Goal: Task Accomplishment & Management: Use online tool/utility

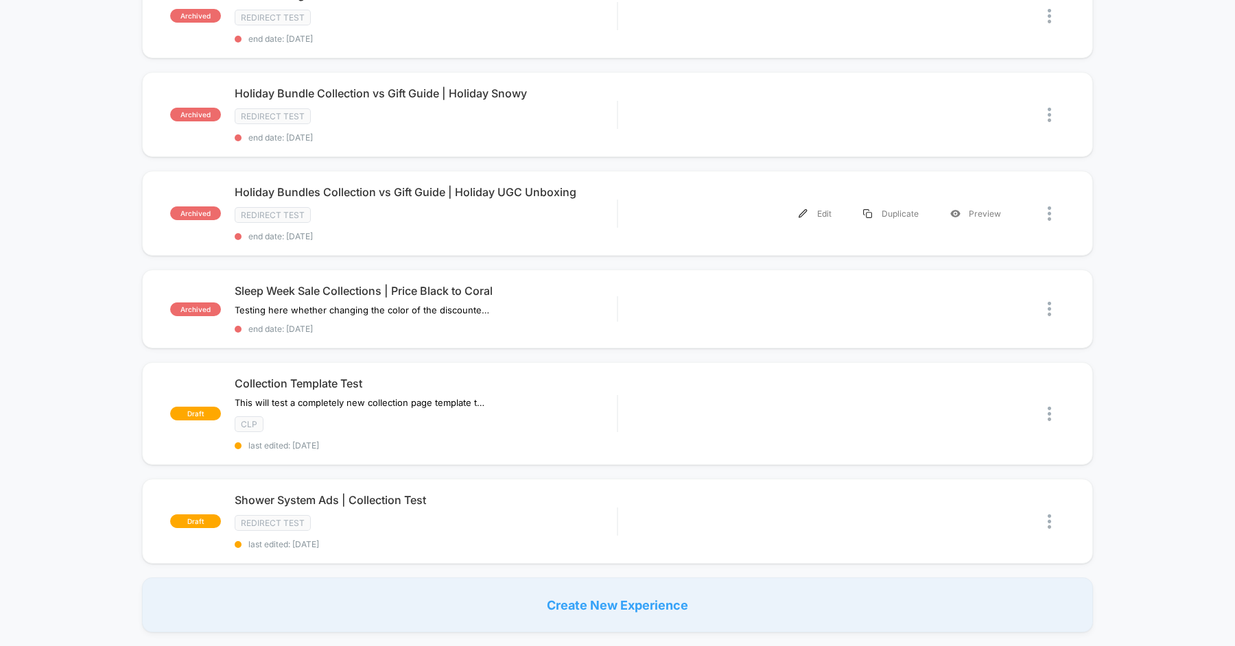
scroll to position [450, 0]
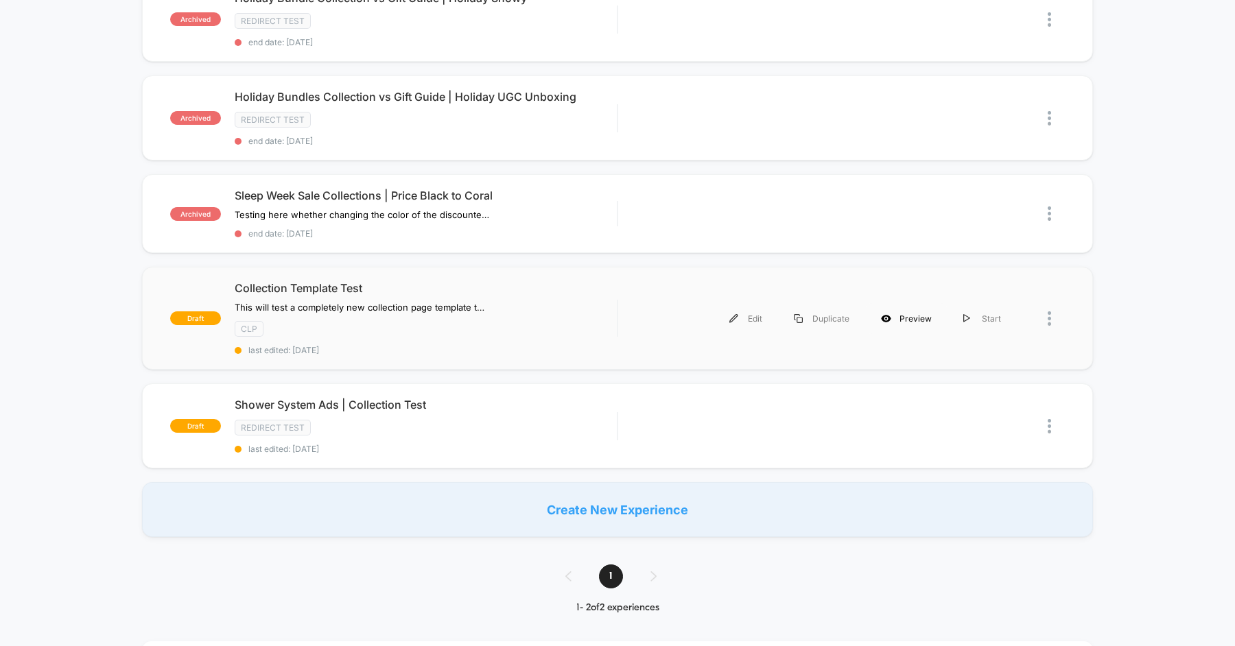
type input "******"
click at [927, 316] on div "Preview" at bounding box center [906, 318] width 82 height 31
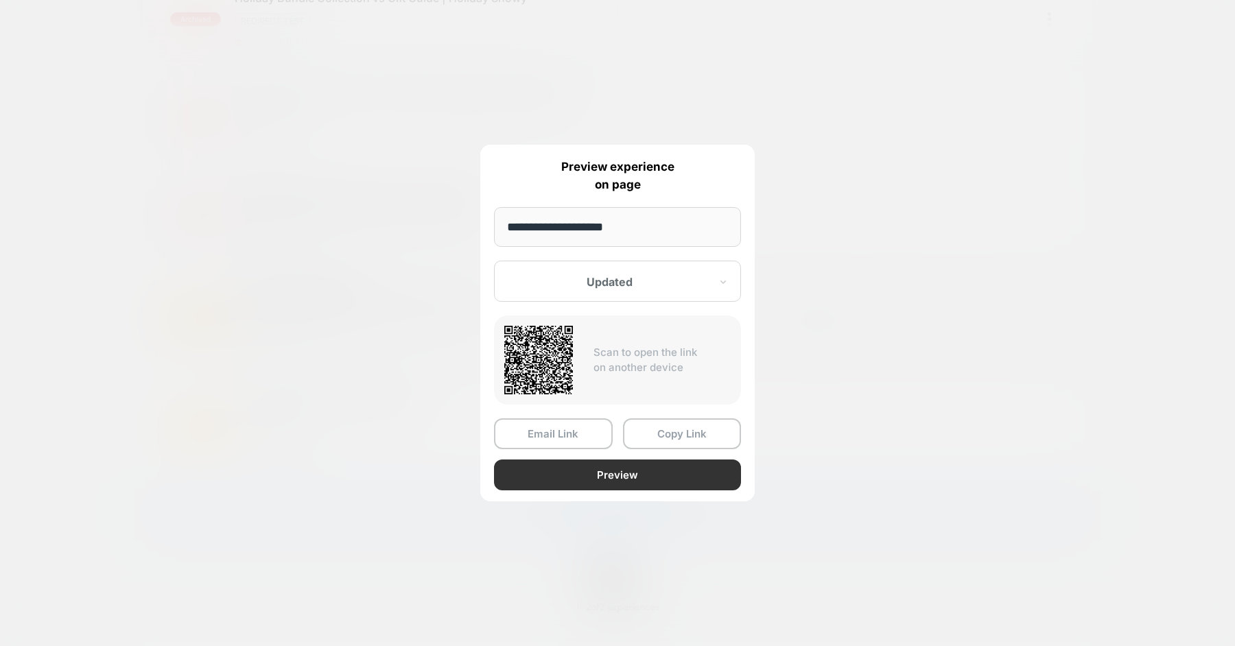
click at [641, 470] on button "Preview" at bounding box center [617, 475] width 247 height 31
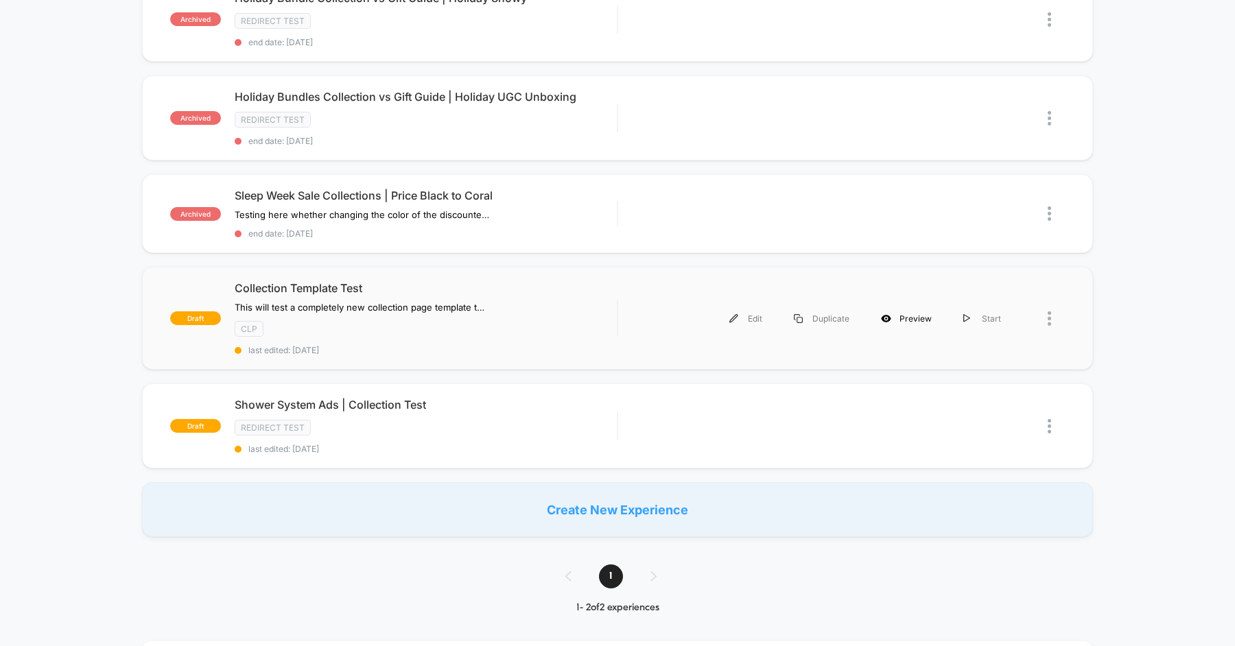
click at [921, 310] on div "Preview" at bounding box center [906, 318] width 82 height 31
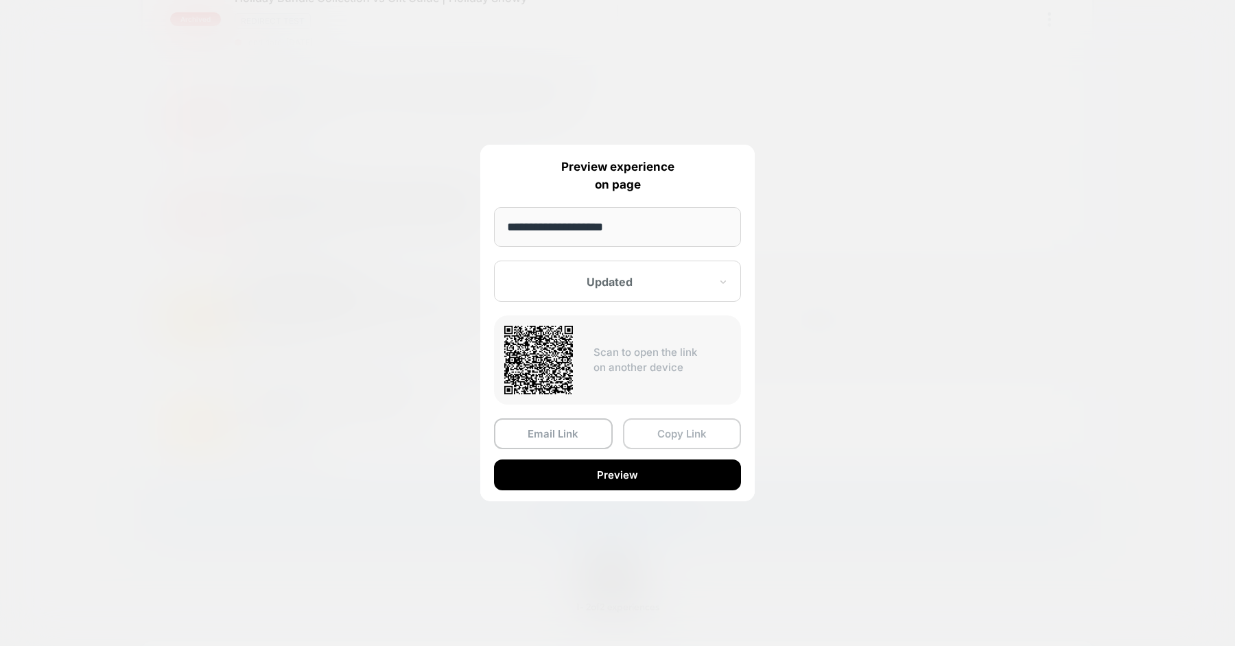
click at [650, 441] on button "Copy Link" at bounding box center [682, 433] width 119 height 31
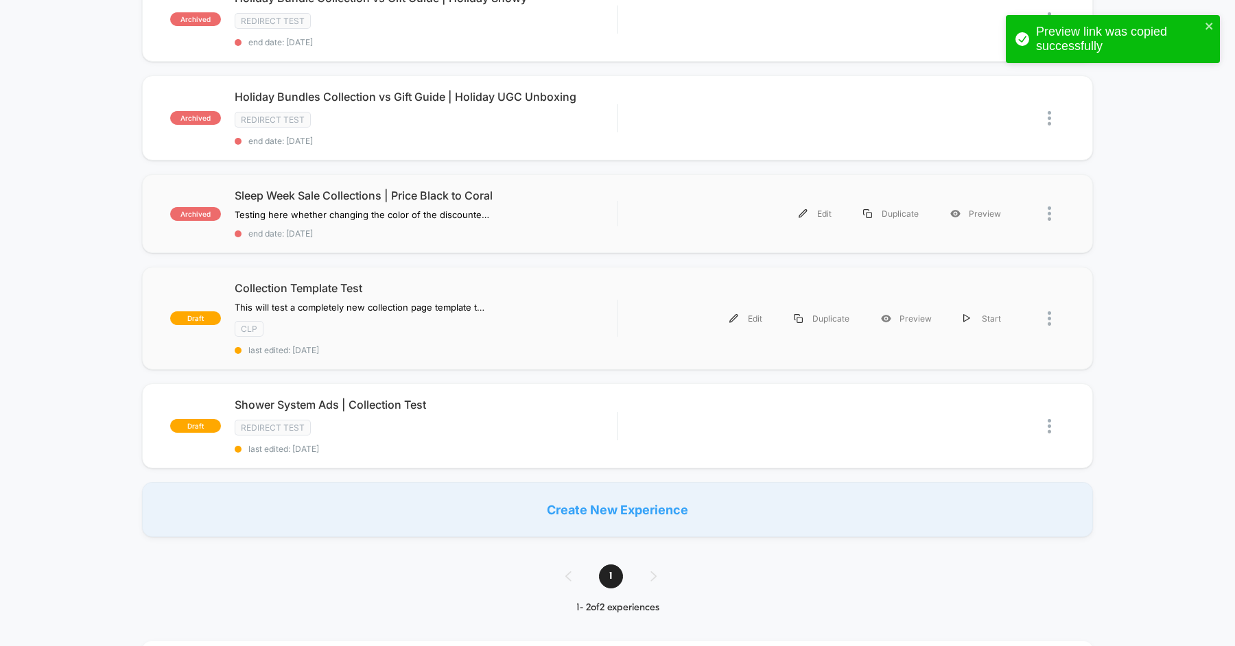
scroll to position [0, 0]
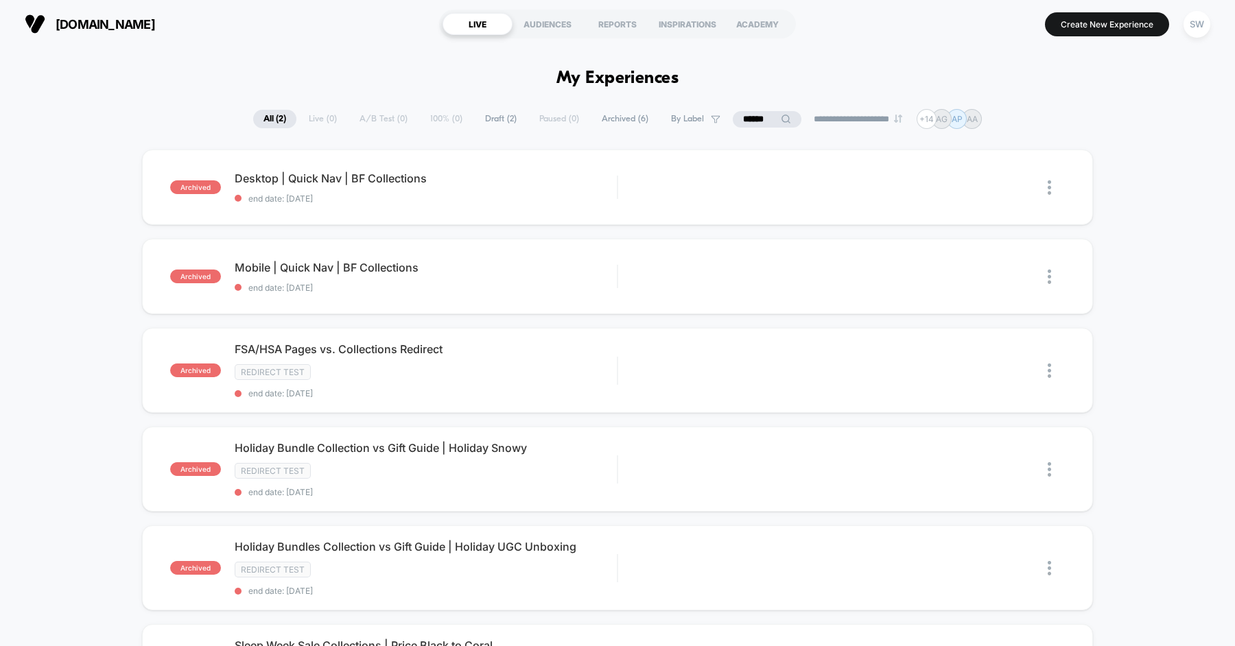
click at [1188, 21] on div "SW" at bounding box center [1196, 24] width 27 height 27
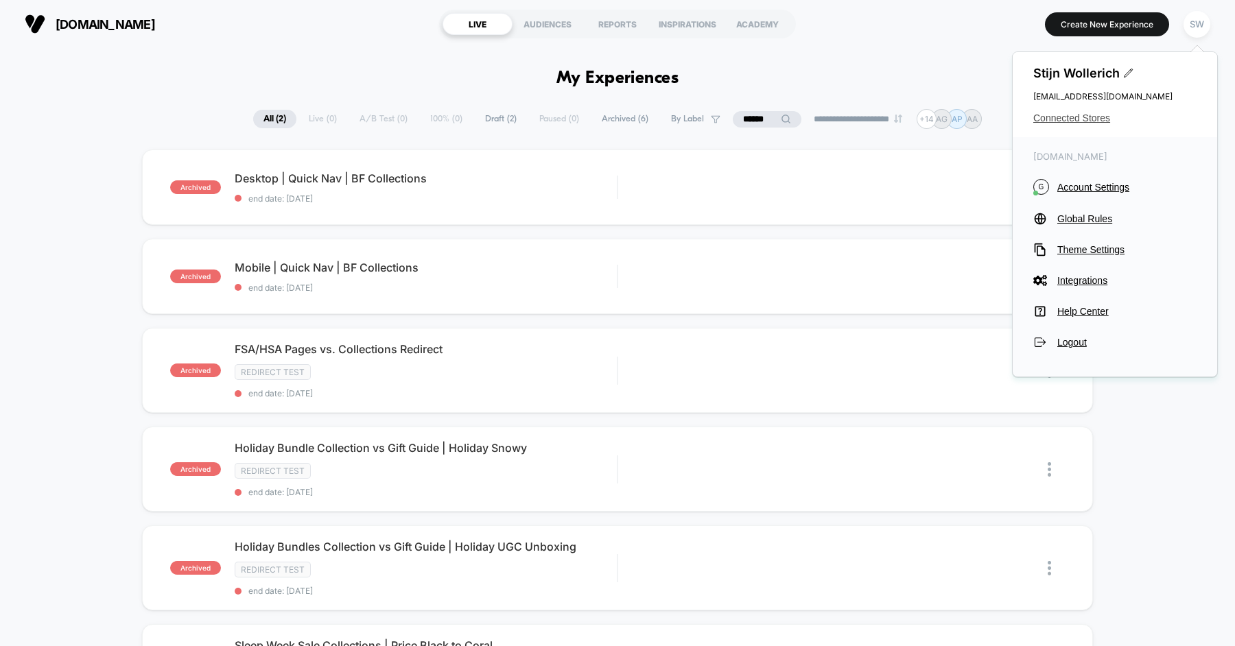
click at [1091, 115] on span "Connected Stores" at bounding box center [1114, 118] width 163 height 11
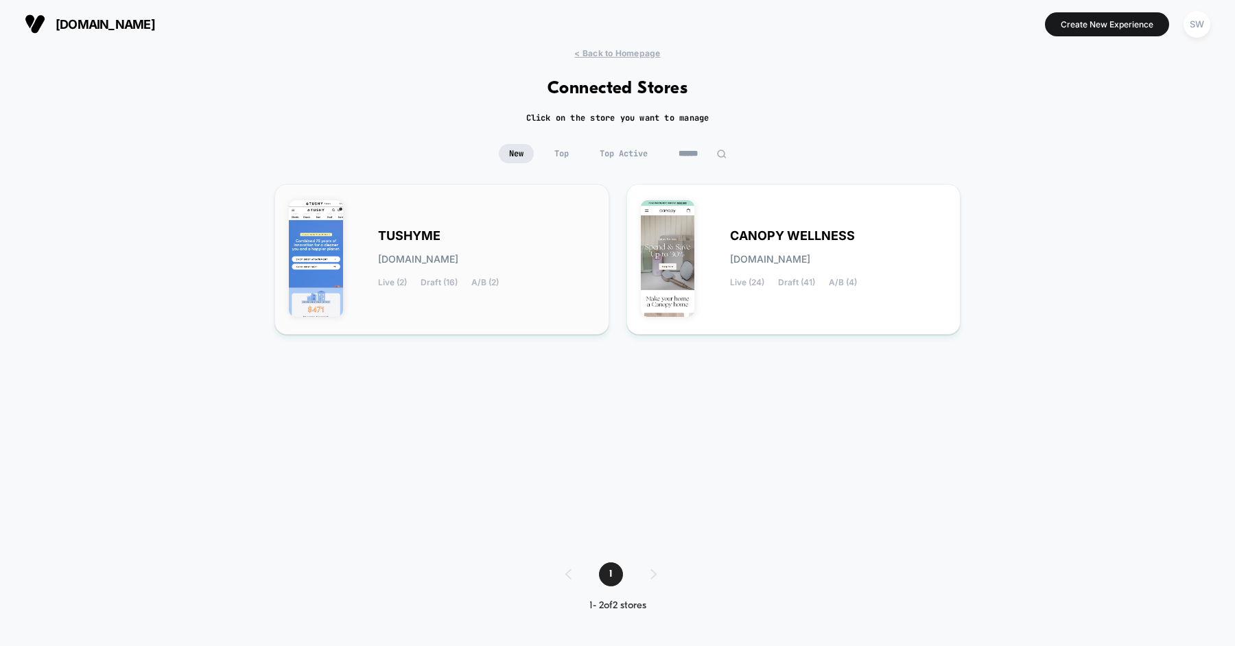
click at [530, 216] on div "TUSHYME [DOMAIN_NAME] Live (2) Draft (16) A/B (2)" at bounding box center [442, 259] width 306 height 122
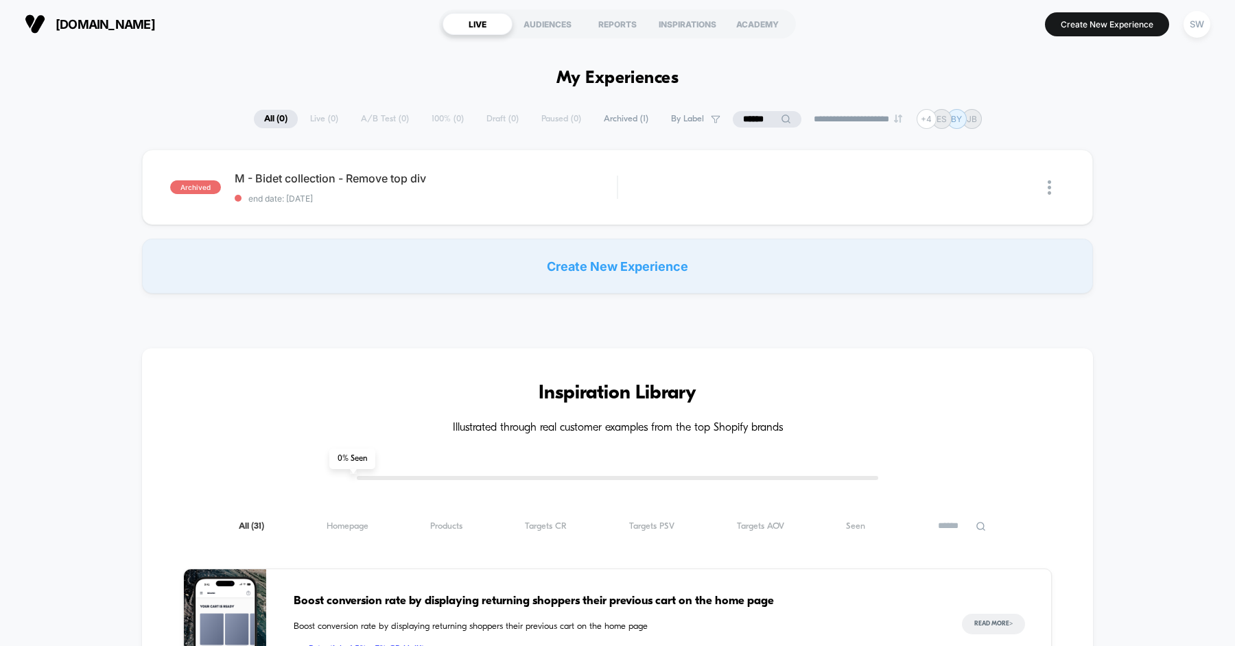
click at [749, 114] on input "******" at bounding box center [767, 119] width 69 height 16
click at [749, 114] on input "******" at bounding box center [766, 119] width 137 height 16
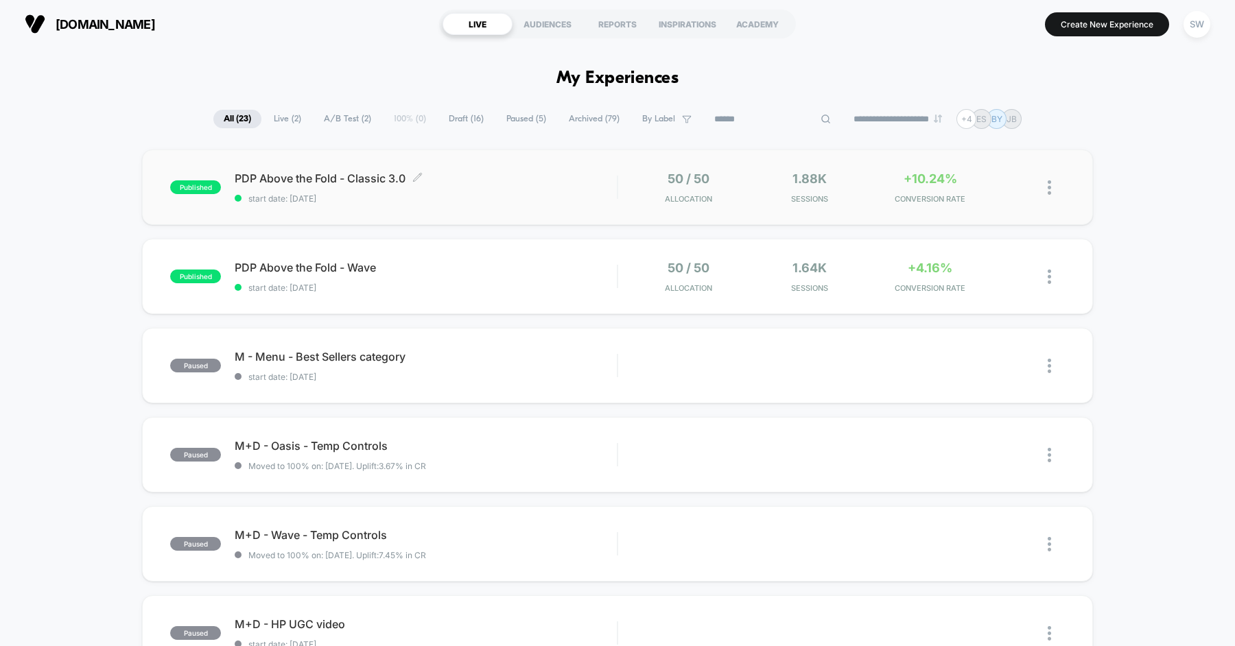
click at [509, 191] on div "PDP Above the Fold - Classic 3.0 Click to edit experience details Click to edit…" at bounding box center [426, 188] width 382 height 32
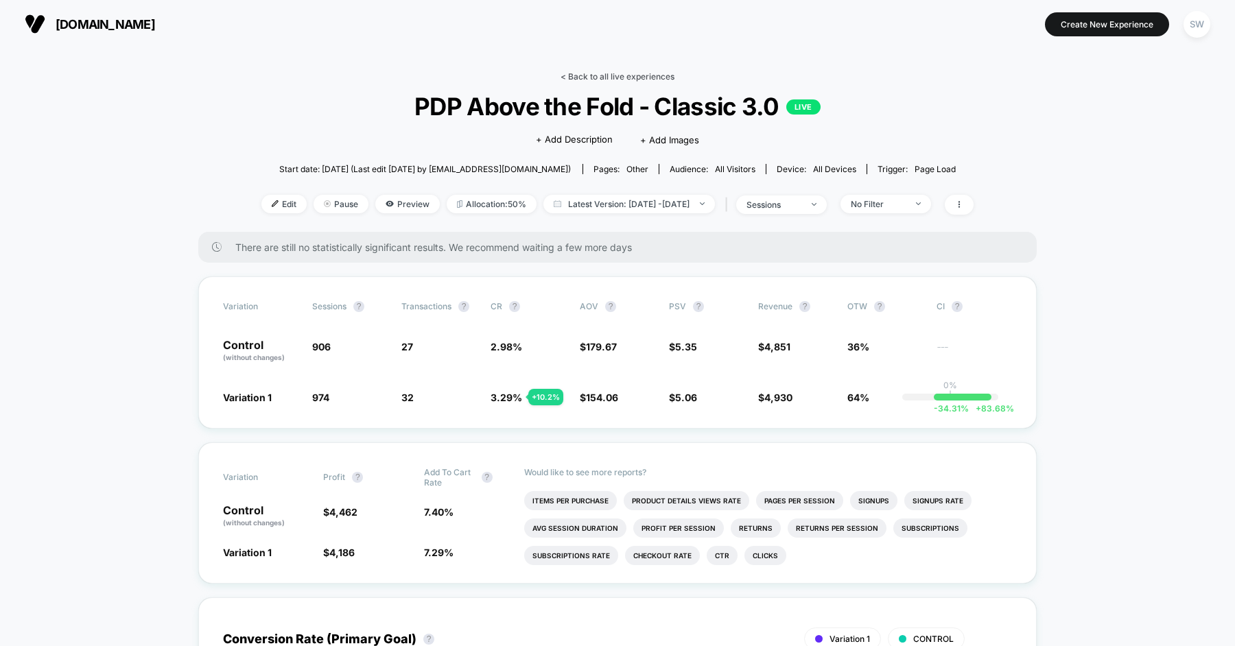
click at [585, 75] on link "< Back to all live experiences" at bounding box center [617, 76] width 114 height 10
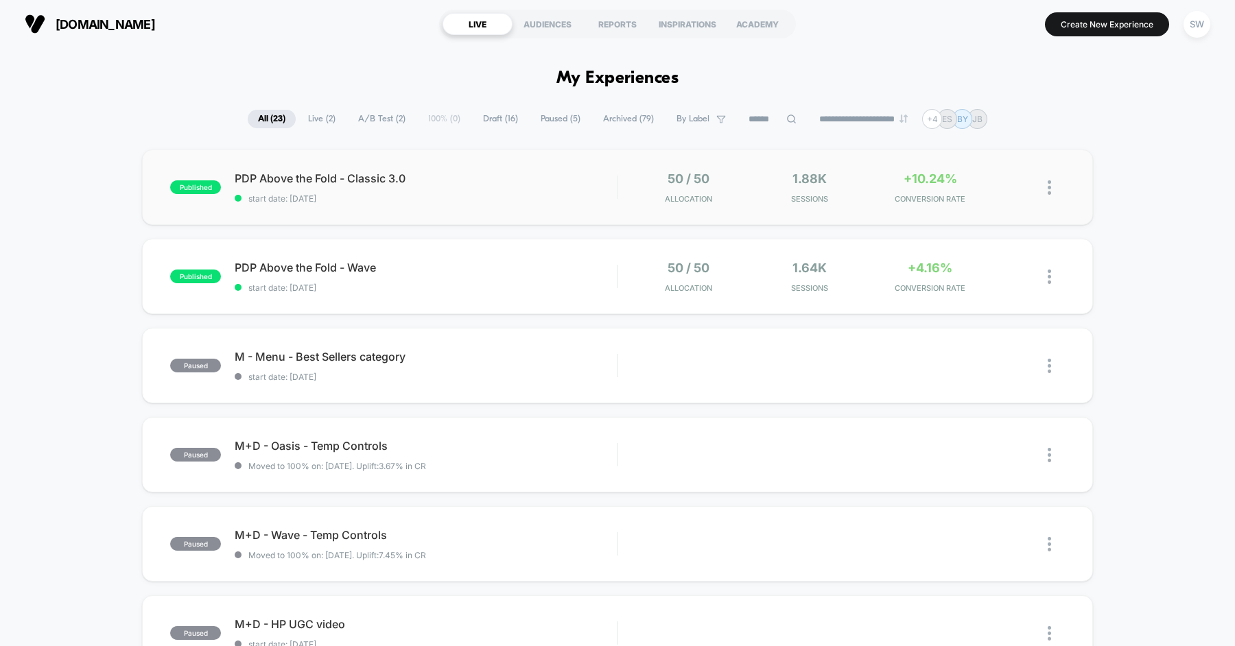
click at [466, 209] on div "published PDP Above the Fold - Classic 3.0 start date: [DATE] 50 / 50 Allocatio…" at bounding box center [617, 187] width 951 height 75
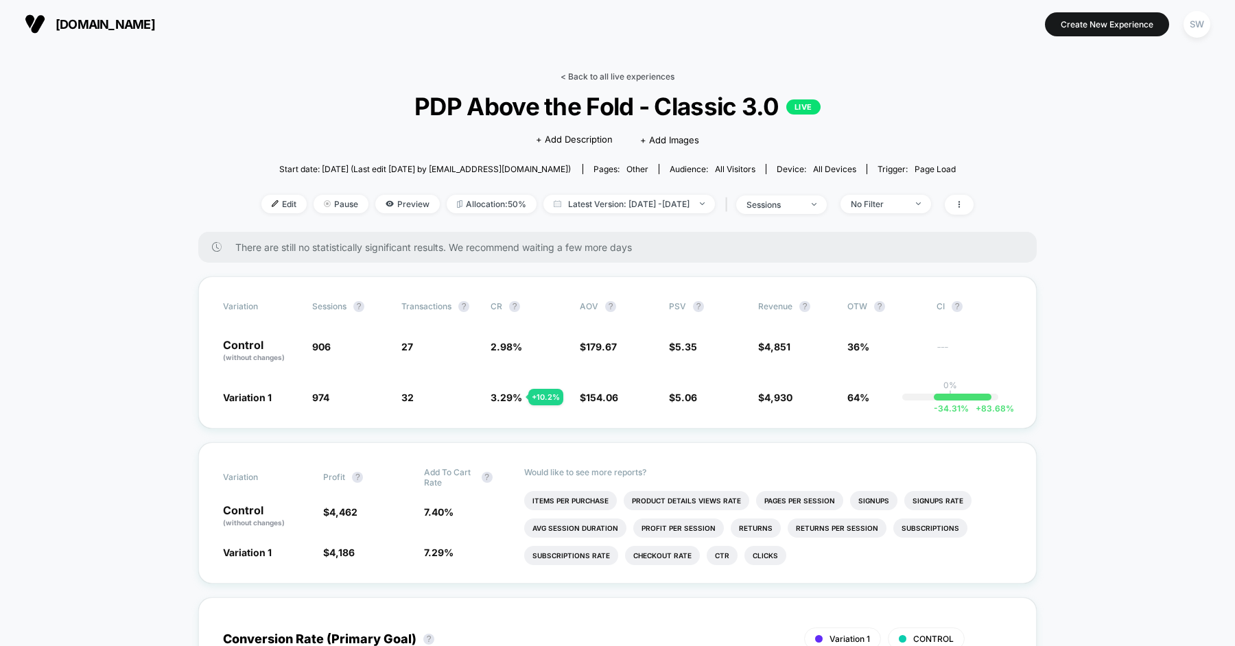
click at [591, 75] on link "< Back to all live experiences" at bounding box center [617, 76] width 114 height 10
